Goal: Task Accomplishment & Management: Manage account settings

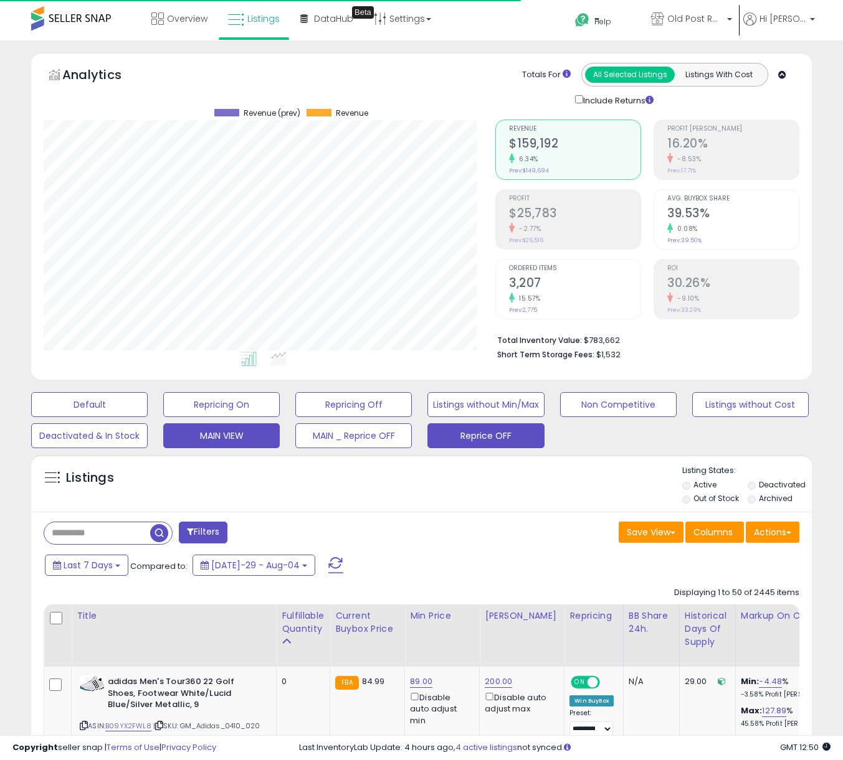
click at [148, 417] on button "Reprice OFF" at bounding box center [89, 404] width 116 height 25
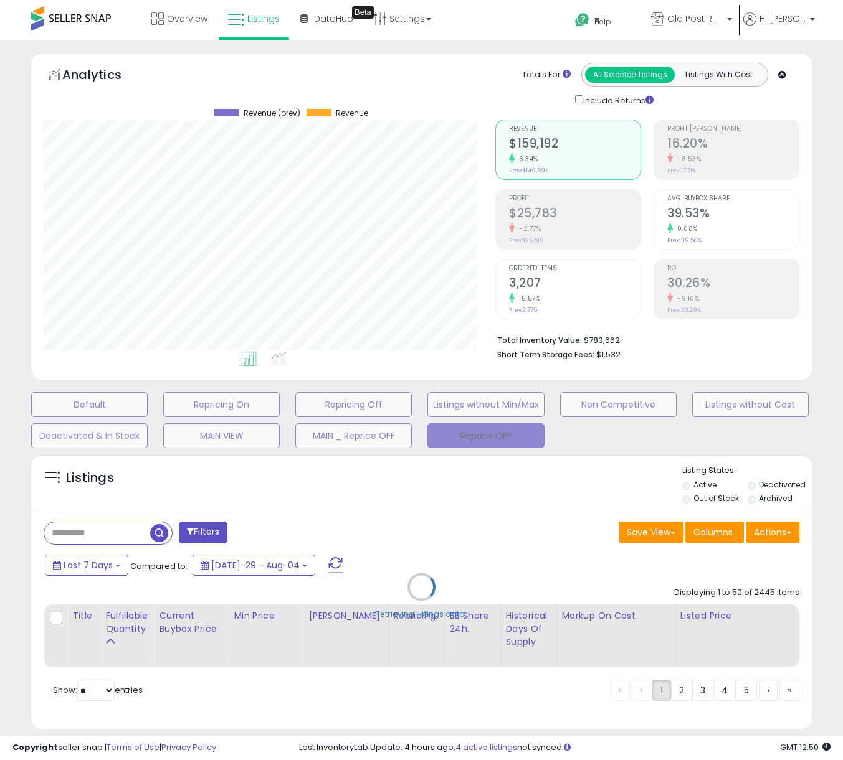
select select "**"
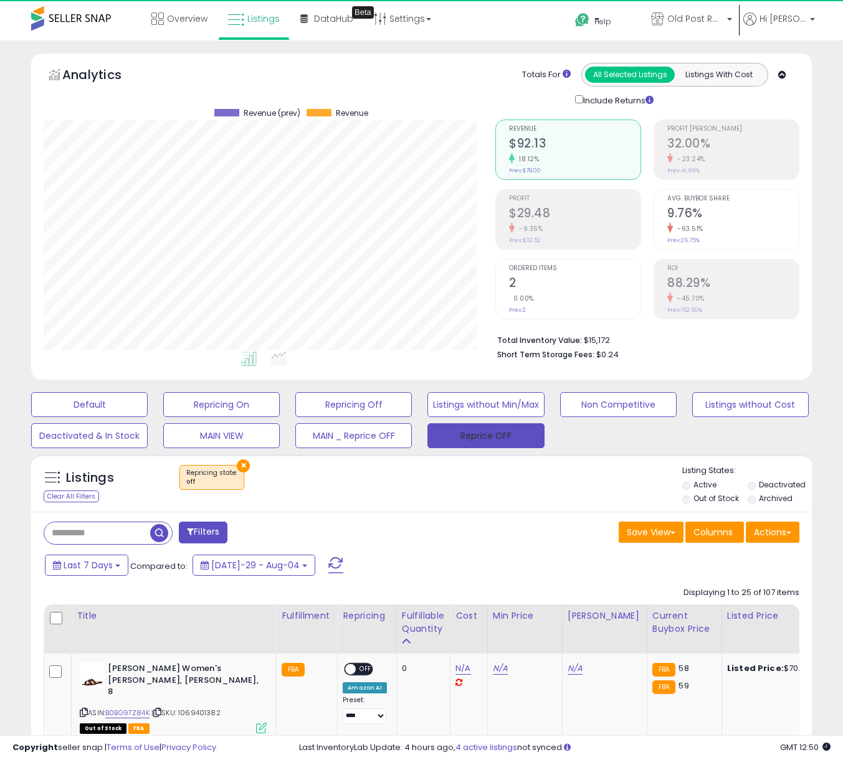
scroll to position [255, 451]
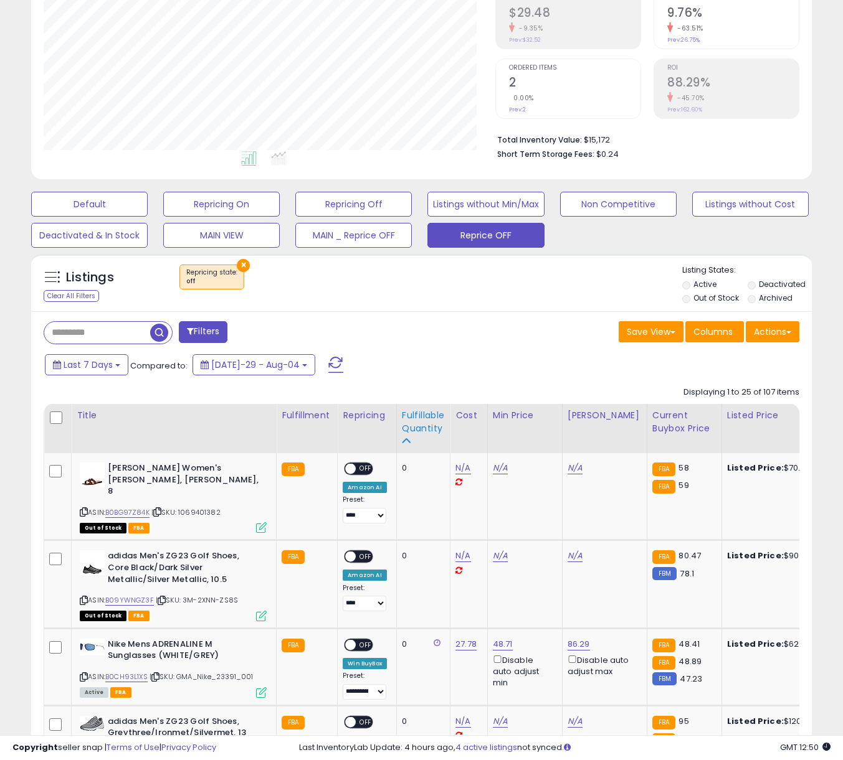
click at [414, 415] on div "Fulfillable Quantity" at bounding box center [423, 422] width 43 height 26
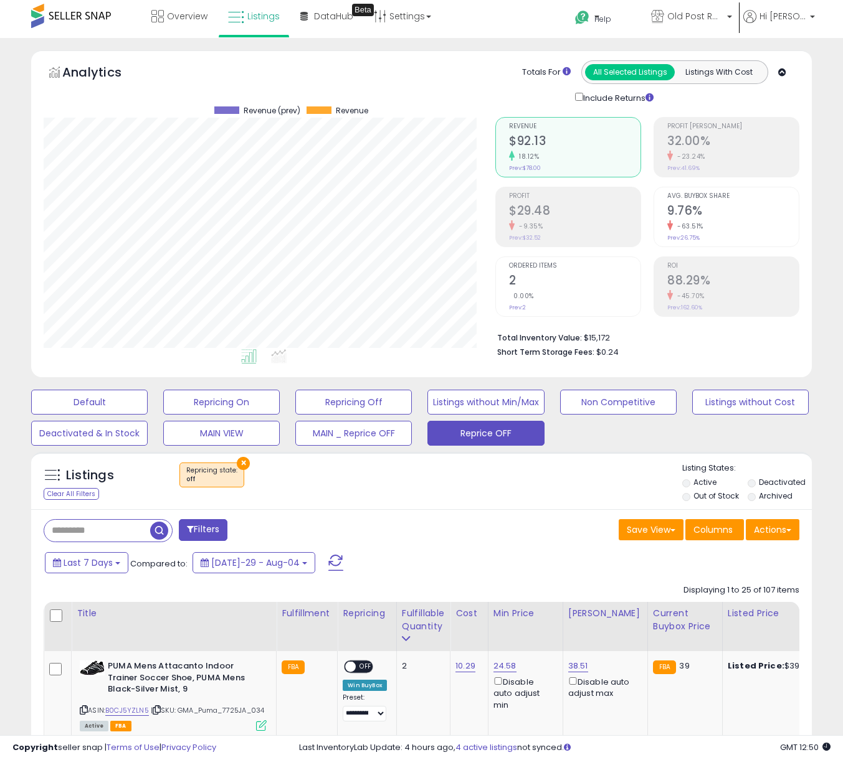
scroll to position [201, 0]
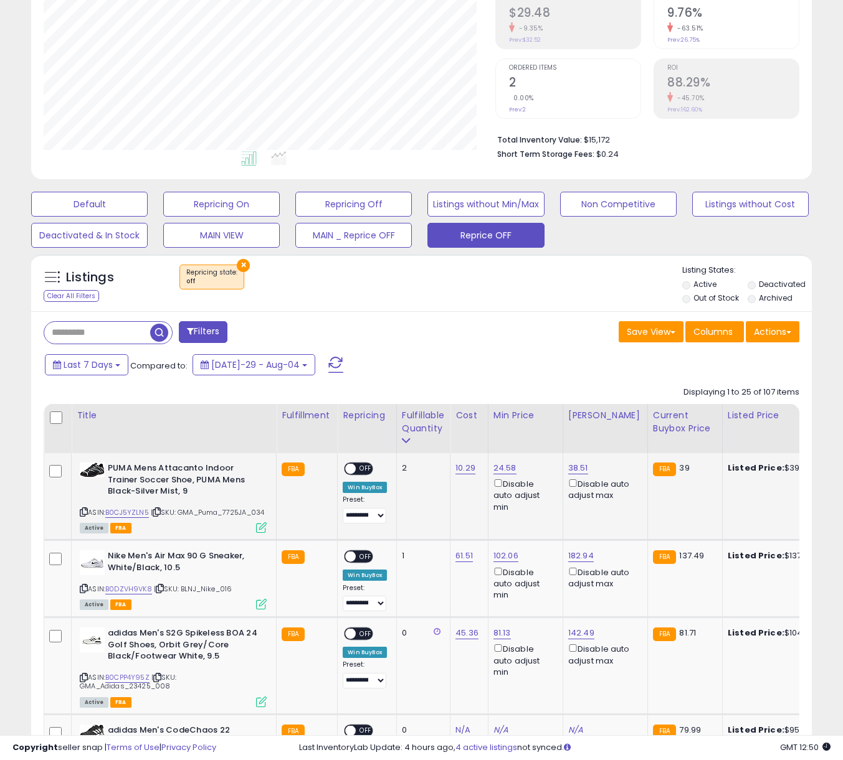
click at [364, 471] on span "OFF" at bounding box center [366, 469] width 20 height 11
click at [371, 562] on span "OFF" at bounding box center [366, 557] width 20 height 11
click at [493, 474] on link "102.06" at bounding box center [504, 468] width 23 height 12
drag, startPoint x: 413, startPoint y: 522, endPoint x: 316, endPoint y: 517, distance: 97.3
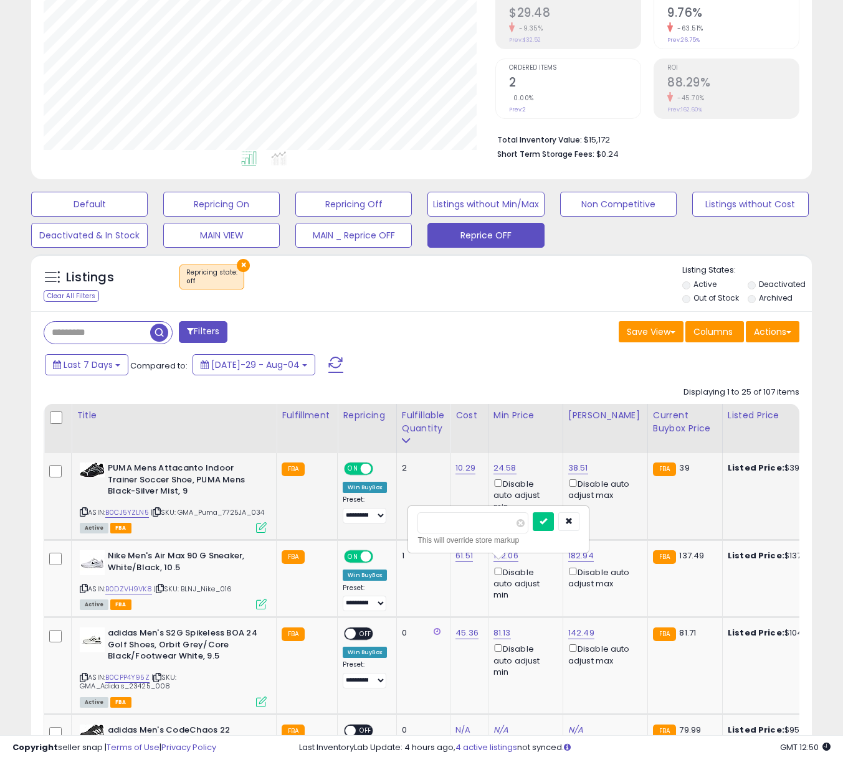
type input "***"
click button "submit" at bounding box center [542, 521] width 21 height 19
drag, startPoint x: 577, startPoint y: 564, endPoint x: 540, endPoint y: 533, distance: 47.8
click at [577, 474] on link "182.94" at bounding box center [578, 468] width 20 height 12
drag, startPoint x: 537, startPoint y: 526, endPoint x: 404, endPoint y: 521, distance: 133.4
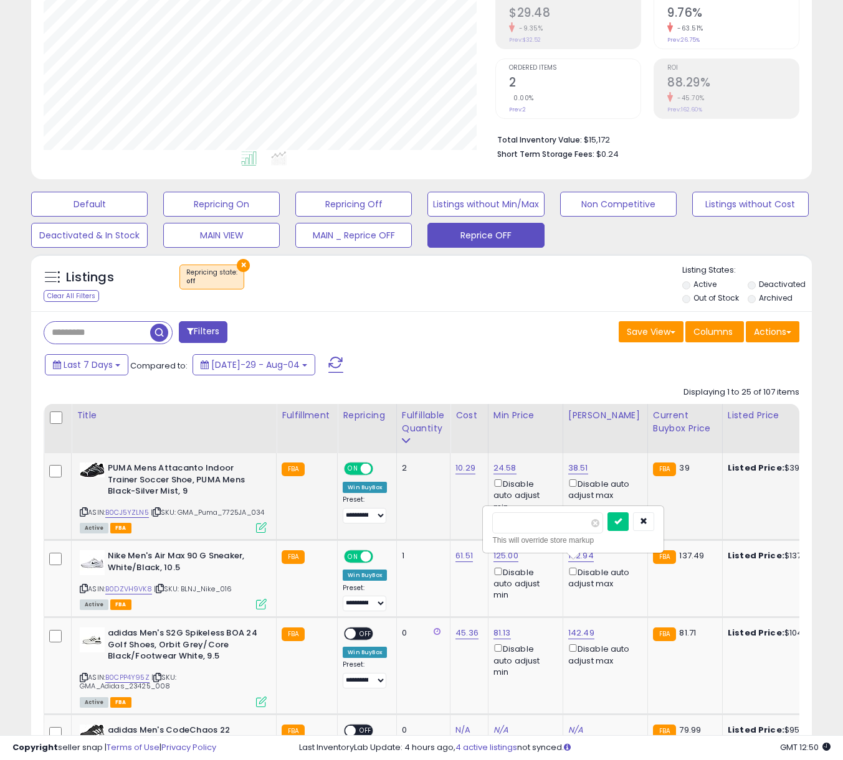
type input "***"
click button "submit" at bounding box center [617, 521] width 21 height 19
click at [511, 466] on link "24.58" at bounding box center [504, 468] width 23 height 12
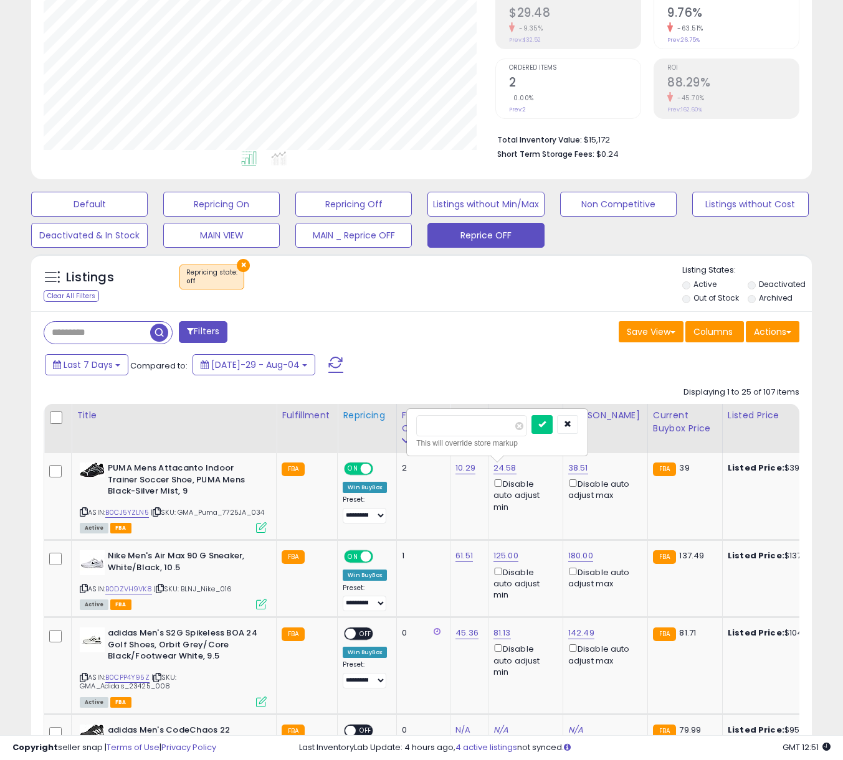
drag, startPoint x: 455, startPoint y: 430, endPoint x: 382, endPoint y: 409, distance: 76.3
type input "**"
click button "submit" at bounding box center [541, 424] width 21 height 19
click at [562, 467] on td "38.51 Disable auto adjust max" at bounding box center [604, 496] width 85 height 87
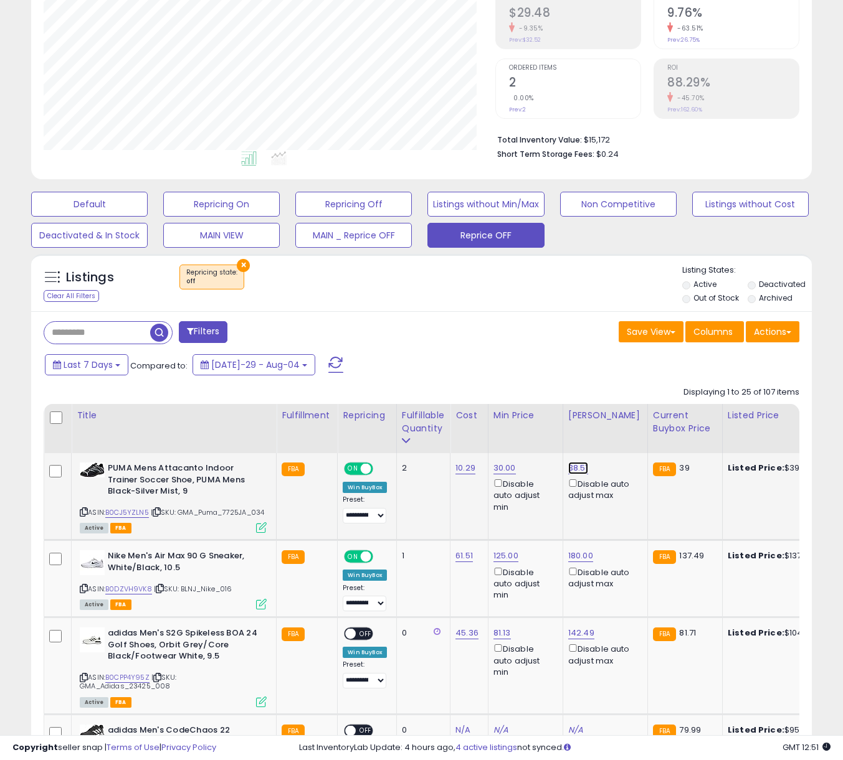
click at [574, 468] on link "38.51" at bounding box center [578, 468] width 20 height 12
drag, startPoint x: 390, startPoint y: 408, endPoint x: 371, endPoint y: 407, distance: 19.3
type input "**"
click button "submit" at bounding box center [615, 424] width 21 height 19
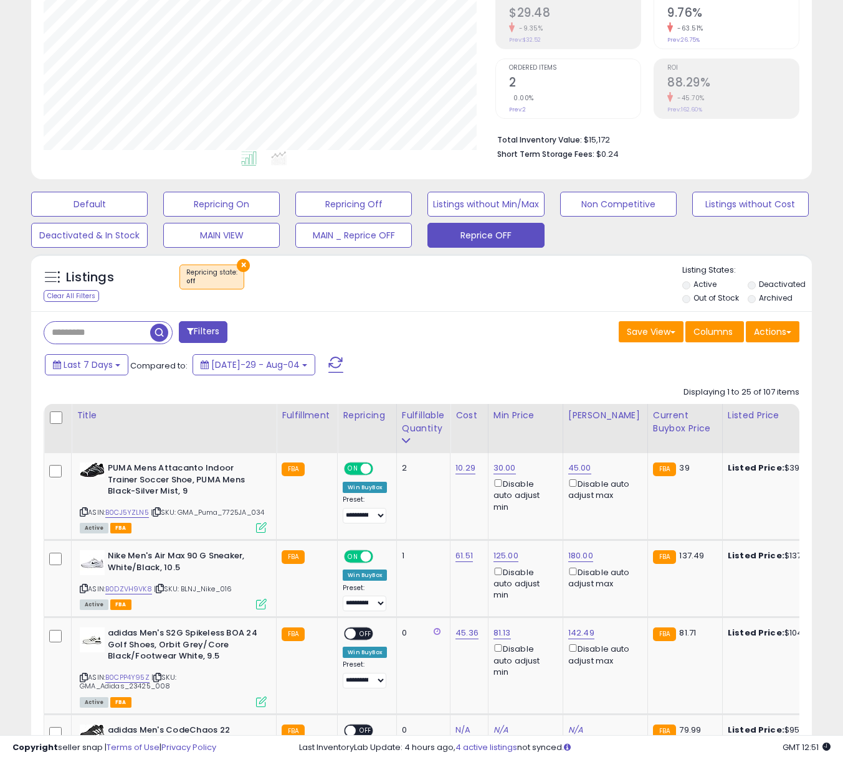
scroll to position [0, 0]
